Goal: Entertainment & Leisure: Browse casually

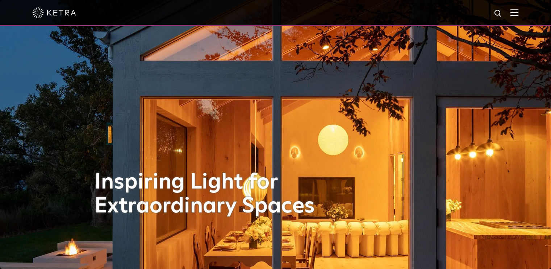
select select "Other"
select select "[GEOGRAPHIC_DATA]"
select select "Other"
select select "[GEOGRAPHIC_DATA]"
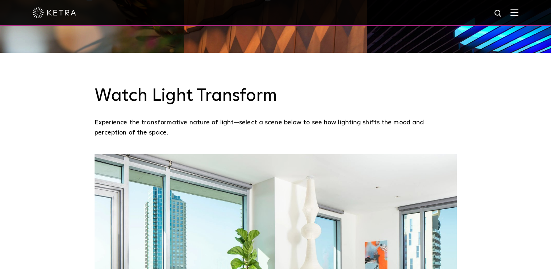
scroll to position [471, 0]
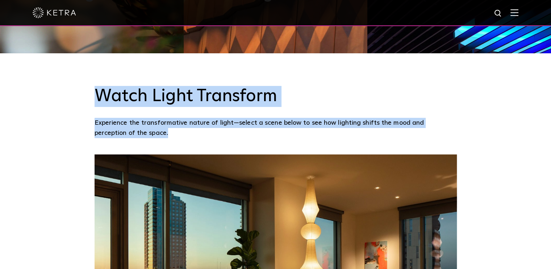
drag, startPoint x: 84, startPoint y: 94, endPoint x: 158, endPoint y: 132, distance: 83.3
click at [158, 132] on div "Watch Light Transform Experience the transformative nature of light—select a sc…" at bounding box center [275, 103] width 551 height 101
click at [152, 133] on p "Experience the transformative nature of light—select a scene below to see how l…" at bounding box center [274, 128] width 359 height 21
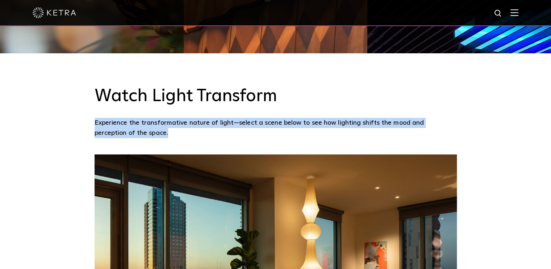
drag, startPoint x: 151, startPoint y: 134, endPoint x: 96, endPoint y: 121, distance: 56.9
click at [96, 121] on p "Experience the transformative nature of light—select a scene below to see how l…" at bounding box center [274, 128] width 359 height 21
copy p "Experience the transformative nature of light—select a scene below to see how l…"
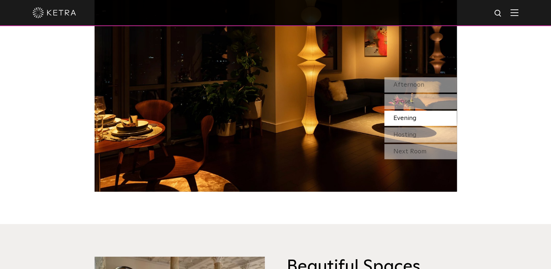
scroll to position [688, 0]
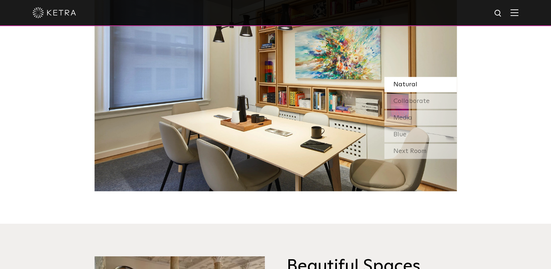
click at [420, 85] on div "Natural" at bounding box center [420, 84] width 72 height 15
click at [406, 146] on div "Next Room" at bounding box center [420, 150] width 72 height 15
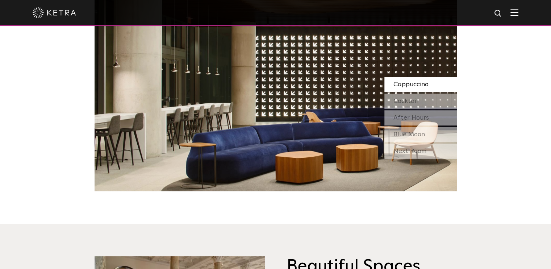
click at [406, 146] on div "Next Room" at bounding box center [420, 150] width 72 height 15
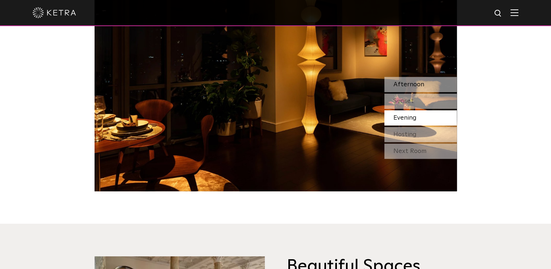
click at [418, 81] on span "Afternoon" at bounding box center [408, 84] width 31 height 7
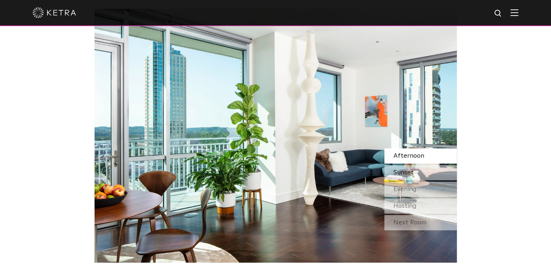
scroll to position [615, 0]
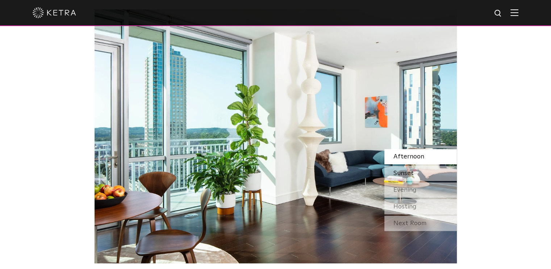
click at [415, 174] on div "Sunset" at bounding box center [420, 173] width 72 height 15
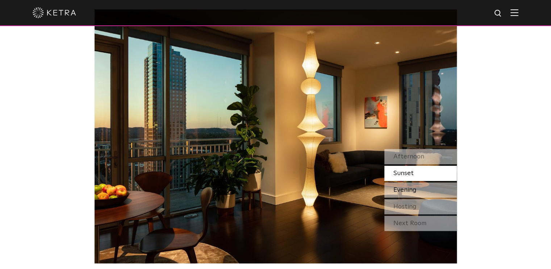
click at [415, 191] on span "Evening" at bounding box center [404, 190] width 23 height 7
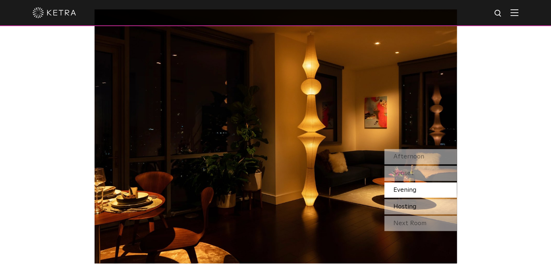
click at [417, 207] on div "Hosting" at bounding box center [420, 206] width 72 height 15
